Goal: Use online tool/utility: Use online tool/utility

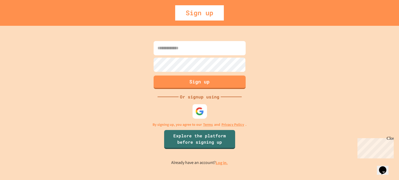
click at [197, 109] on img at bounding box center [199, 111] width 9 height 9
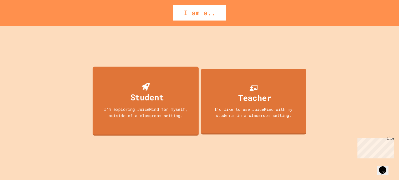
click at [155, 89] on div "Student" at bounding box center [145, 93] width 36 height 21
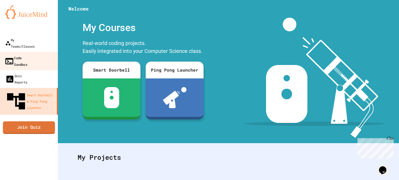
click at [27, 54] on div "Code Sandbox" at bounding box center [15, 60] width 23 height 13
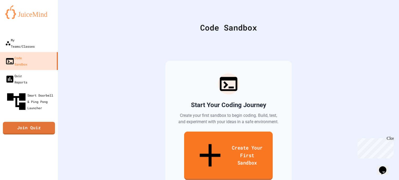
click at [223, 140] on link "Create Your First Sandbox" at bounding box center [228, 155] width 89 height 48
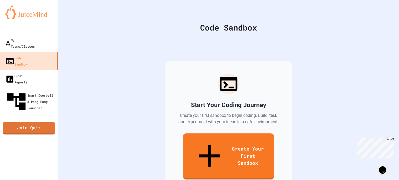
type input "*"
type input "***"
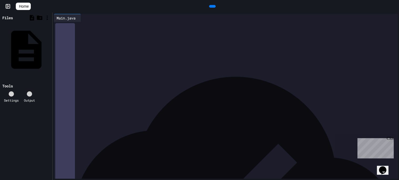
click at [212, 6] on icon at bounding box center [212, 6] width 0 height 0
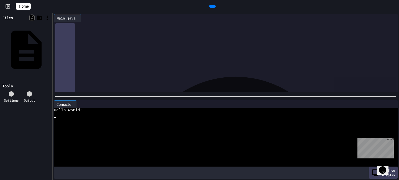
click at [32, 18] on icon at bounding box center [32, 18] width 4 height 6
click at [33, 19] on icon at bounding box center [32, 18] width 4 height 6
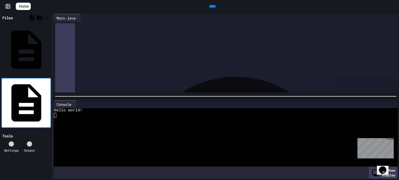
type input "**********"
click at [31, 109] on div "**********" at bounding box center [26, 96] width 52 height 167
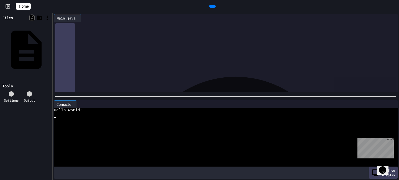
click at [31, 21] on div at bounding box center [32, 17] width 7 height 7
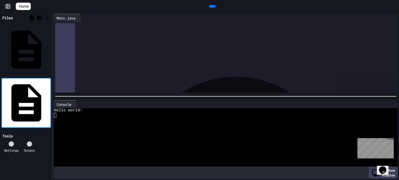
type input "**********"
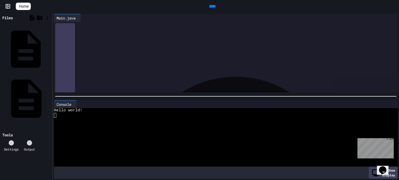
click at [49, 47] on div "AplusCompSci.java" at bounding box center [49, 49] width 0 height 5
click at [137, 29] on div at bounding box center [230, 25] width 336 height 7
click at [212, 6] on icon at bounding box center [212, 6] width 0 height 0
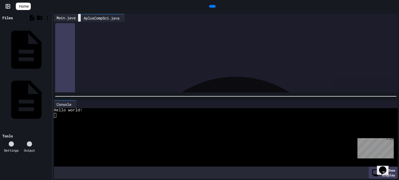
click at [81, 19] on icon at bounding box center [83, 21] width 4 height 4
click at [212, 6] on icon at bounding box center [212, 6] width 0 height 0
click at [211, 8] on div at bounding box center [212, 6] width 7 height 3
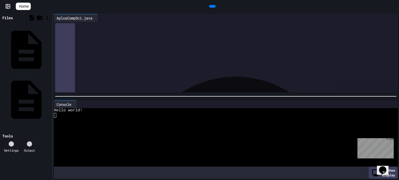
click at [211, 8] on div at bounding box center [212, 6] width 7 height 3
click at [49, 96] on div "Main.java" at bounding box center [49, 98] width 0 height 5
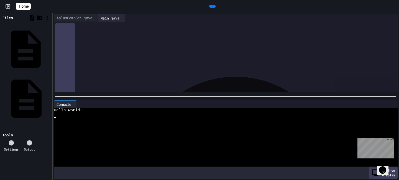
click at [49, 47] on div "AplusCompSci.java" at bounding box center [49, 49] width 0 height 5
click at [49, 96] on div "Main.java" at bounding box center [49, 98] width 0 height 5
click at [49, 47] on div "AplusCompSci.java" at bounding box center [49, 49] width 0 height 5
click at [93, 56] on div "*" at bounding box center [230, 57] width 334 height 5
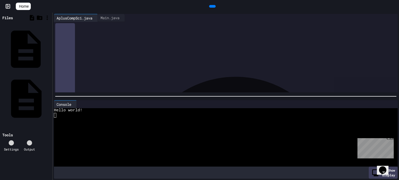
click at [49, 47] on div "AplusCompSci.java" at bounding box center [49, 49] width 0 height 5
click at [31, 141] on div at bounding box center [29, 143] width 5 height 5
click at [210, 8] on div at bounding box center [212, 6] width 7 height 3
click at [11, 144] on icon at bounding box center [11, 144] width 0 height 0
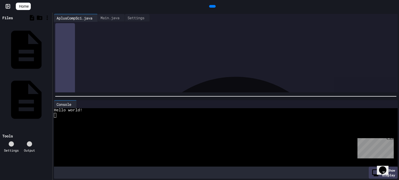
click at [212, 6] on icon at bounding box center [212, 6] width 0 height 0
click at [96, 113] on div at bounding box center [223, 115] width 338 height 5
click at [107, 115] on div at bounding box center [223, 115] width 338 height 5
click at [392, 138] on div "Close" at bounding box center [389, 139] width 7 height 7
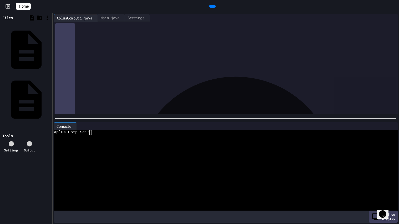
click at [88, 46] on div at bounding box center [230, 46] width 334 height 5
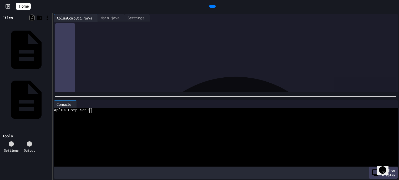
click at [30, 17] on icon at bounding box center [32, 18] width 4 height 6
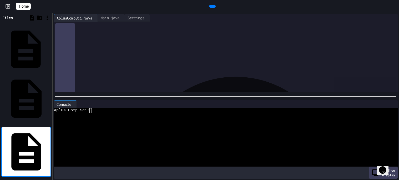
click at [49, 47] on div "AplusCompSci.java" at bounding box center [49, 49] width 0 height 5
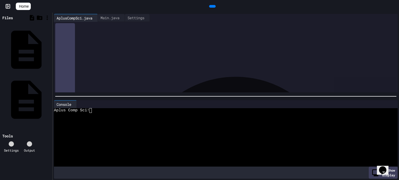
click at [66, 25] on span "**********" at bounding box center [81, 25] width 33 height 4
click at [96, 120] on div at bounding box center [223, 120] width 338 height 5
click at [91, 73] on div "*" at bounding box center [230, 73] width 334 height 5
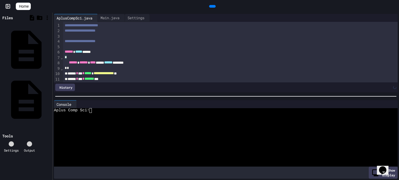
scroll to position [70, 0]
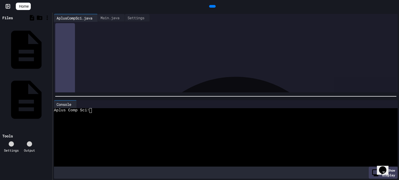
click at [212, 6] on icon at bounding box center [212, 6] width 0 height 0
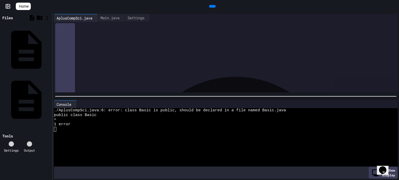
scroll to position [10, 0]
click at [49, 96] on div "Main.java" at bounding box center [49, 98] width 0 height 5
click at [49, 47] on div "AplusCompSci.java" at bounding box center [49, 49] width 0 height 5
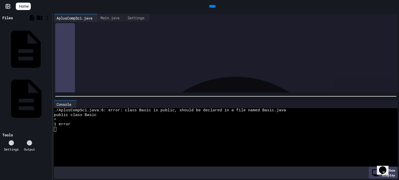
click at [49, 47] on div "AplusCompSci.java" at bounding box center [49, 49] width 0 height 5
click at [50, 49] on icon at bounding box center [50, 49] width 0 height 0
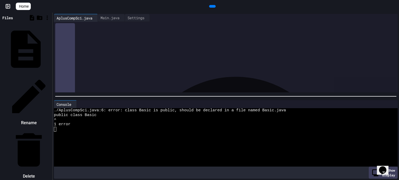
click at [51, 74] on icon at bounding box center [29, 96] width 44 height 44
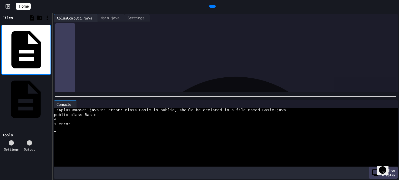
type input "**********"
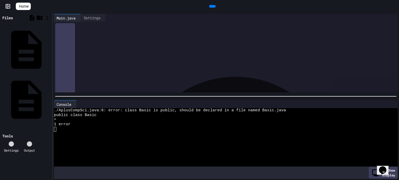
click at [212, 6] on icon at bounding box center [212, 6] width 0 height 0
click at [49, 96] on div "basic.java" at bounding box center [49, 98] width 0 height 5
click at [212, 6] on icon at bounding box center [212, 6] width 0 height 0
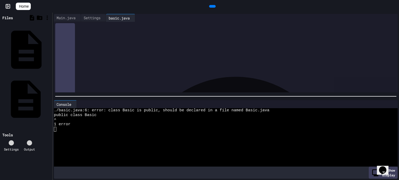
click at [50, 99] on icon at bounding box center [50, 99] width 0 height 0
click at [51, 124] on icon at bounding box center [29, 146] width 44 height 44
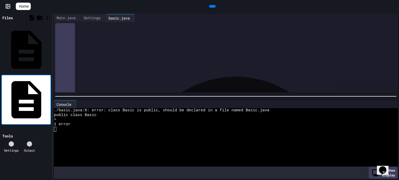
click at [50, 97] on input "**********" at bounding box center [50, 99] width 0 height 5
type input "**********"
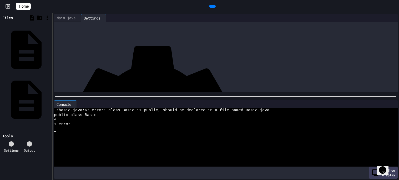
click at [209, 8] on div at bounding box center [212, 6] width 7 height 3
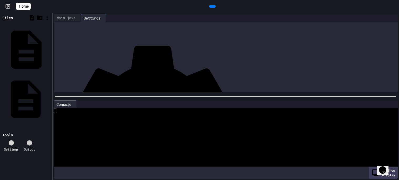
click at [49, 96] on div "Main.java" at bounding box center [49, 98] width 0 height 5
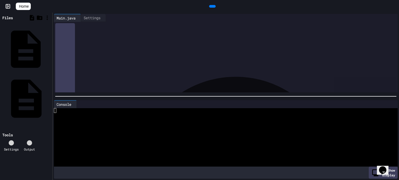
click at [49, 47] on div "Basic.java" at bounding box center [49, 49] width 0 height 5
click at [212, 6] on icon at bounding box center [212, 6] width 0 height 0
click at [101, 17] on div "Settings" at bounding box center [92, 18] width 22 height 6
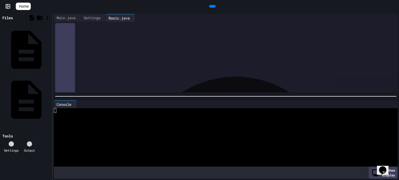
click at [212, 6] on icon at bounding box center [212, 6] width 0 height 0
click at [86, 123] on div at bounding box center [223, 124] width 338 height 5
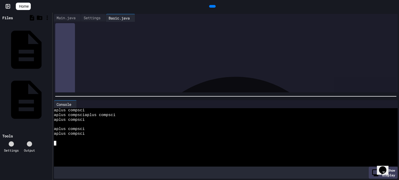
click at [171, 77] on div "****** * *** * ******* ***" at bounding box center [230, 79] width 334 height 6
click at [50, 49] on icon at bounding box center [50, 49] width 0 height 0
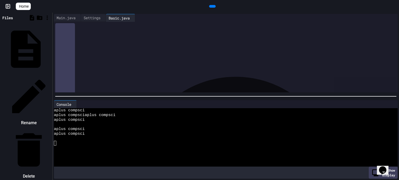
click at [51, 74] on div at bounding box center [29, 96] width 44 height 44
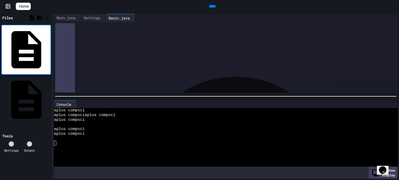
type input "**********"
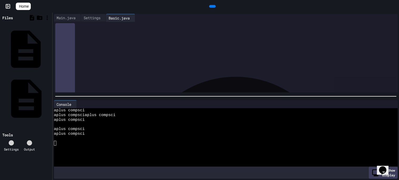
click at [49, 47] on div "Basic.java" at bounding box center [49, 49] width 0 height 5
click at [53, 50] on icon at bounding box center [53, 52] width 1 height 4
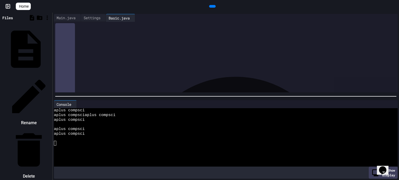
click at [45, 80] on icon at bounding box center [28, 96] width 33 height 33
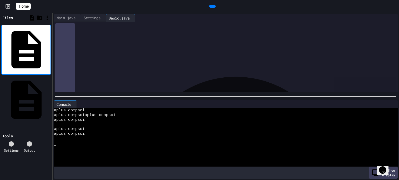
type input "**********"
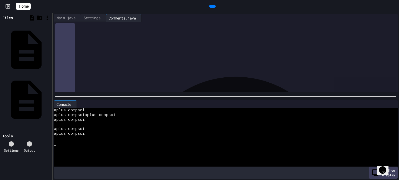
click at [212, 6] on icon at bounding box center [212, 6] width 0 height 0
click at [64, 24] on div "**********" at bounding box center [230, 25] width 334 height 5
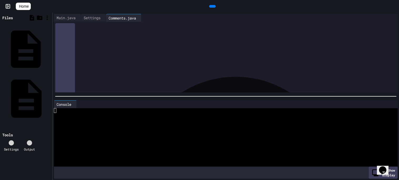
click at [50, 49] on icon at bounding box center [50, 49] width 0 height 0
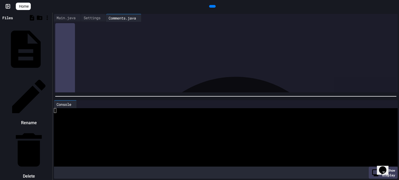
click at [51, 74] on li "Rename" at bounding box center [29, 100] width 44 height 53
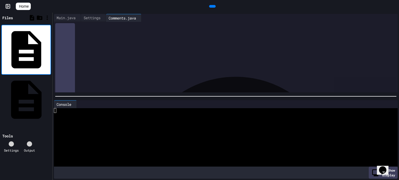
type input "**********"
